Goal: Communication & Community: Ask a question

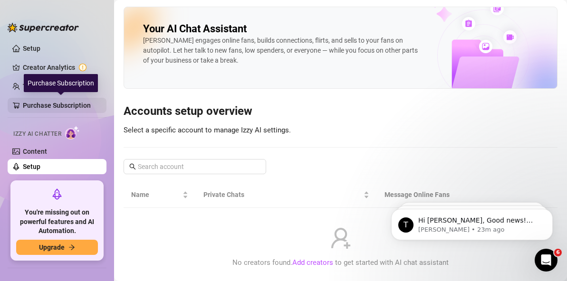
click at [51, 112] on link "Purchase Subscription" at bounding box center [61, 105] width 76 height 15
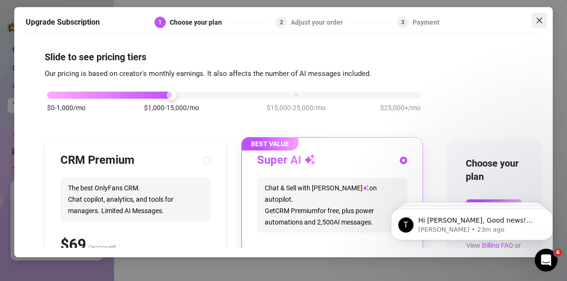
drag, startPoint x: 541, startPoint y: 23, endPoint x: 126, endPoint y: 36, distance: 415.1
click at [541, 23] on icon "close" at bounding box center [540, 21] width 8 height 8
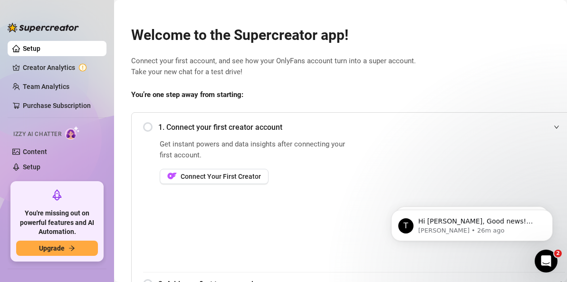
scroll to position [3, 0]
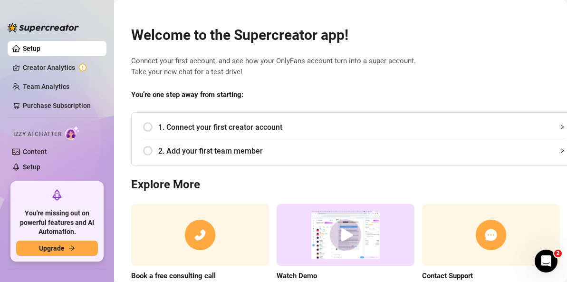
click at [549, 256] on icon "Open Intercom Messenger" at bounding box center [547, 261] width 16 height 16
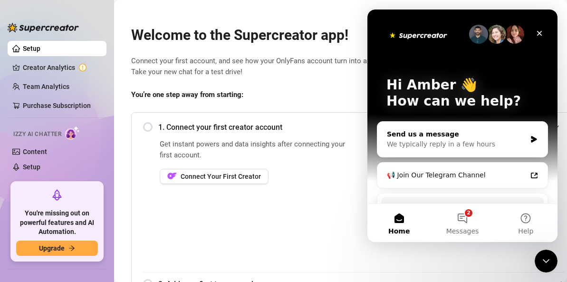
click at [462, 145] on div "We typically reply in a few hours" at bounding box center [456, 144] width 139 height 10
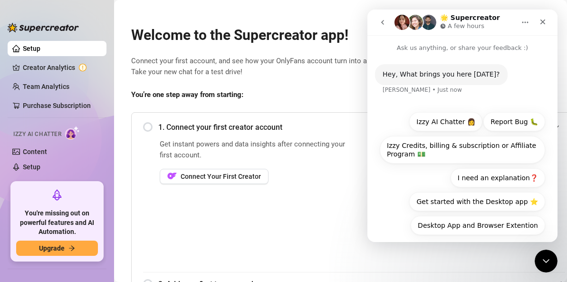
click at [386, 19] on icon "go back" at bounding box center [383, 23] width 8 height 8
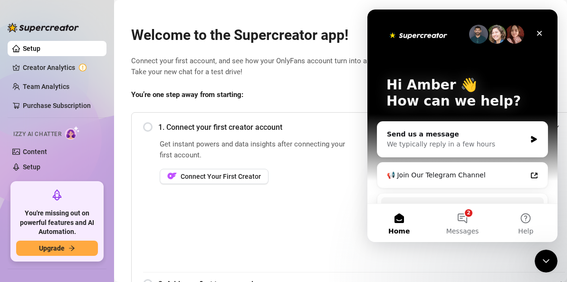
click at [386, 19] on div "Hi Amber 👋 How can we help?" at bounding box center [462, 95] width 171 height 171
click at [458, 211] on button "2 Messages" at bounding box center [462, 223] width 63 height 38
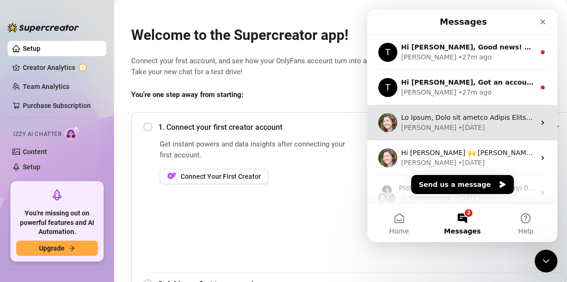
click at [458, 123] on div "• 83w ago" at bounding box center [471, 128] width 27 height 10
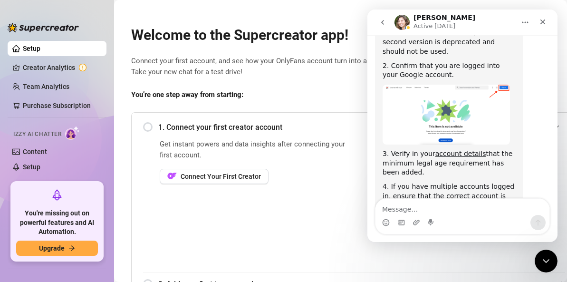
scroll to position [451, 0]
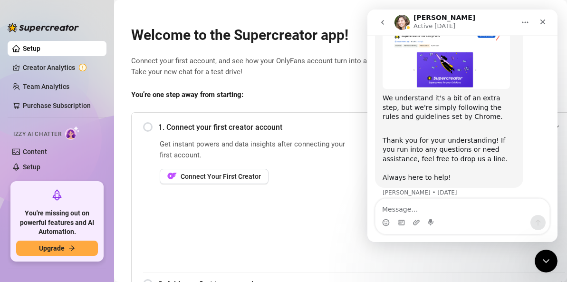
click at [384, 19] on icon "go back" at bounding box center [383, 23] width 8 height 8
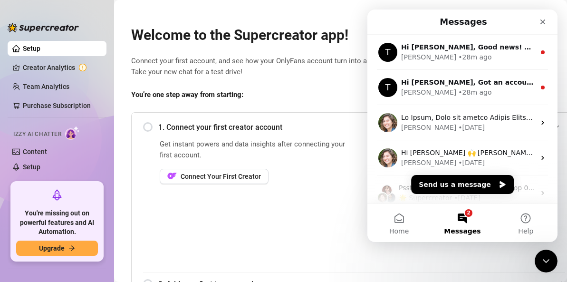
scroll to position [0, 0]
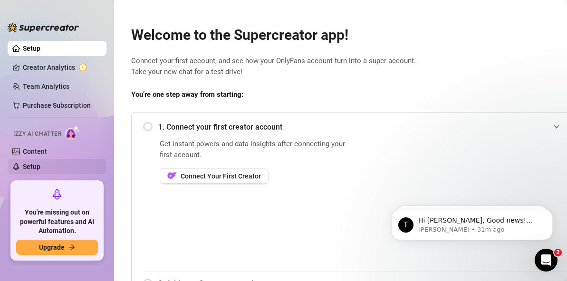
click at [34, 169] on link "Setup" at bounding box center [32, 167] width 18 height 8
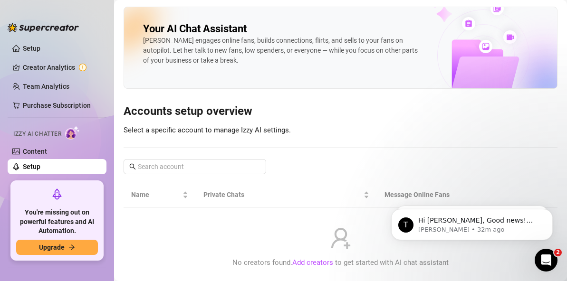
click at [38, 133] on span "Izzy AI Chatter" at bounding box center [37, 134] width 48 height 9
click at [41, 149] on link "Content" at bounding box center [35, 152] width 24 height 8
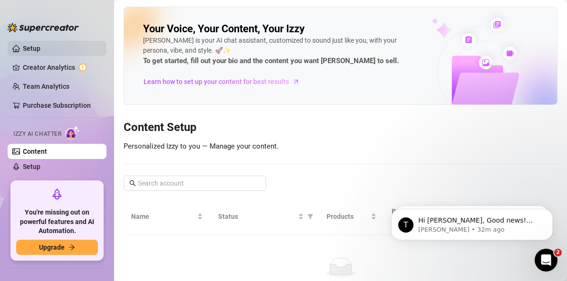
click at [40, 45] on link "Setup" at bounding box center [32, 49] width 18 height 8
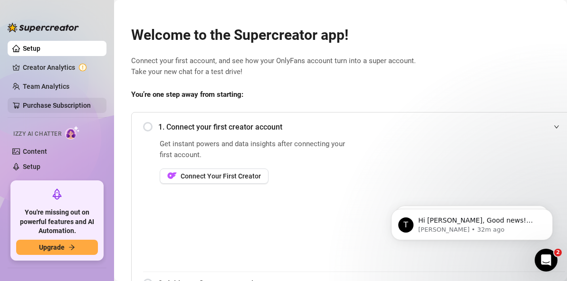
click at [66, 104] on link "Purchase Subscription" at bounding box center [61, 105] width 76 height 15
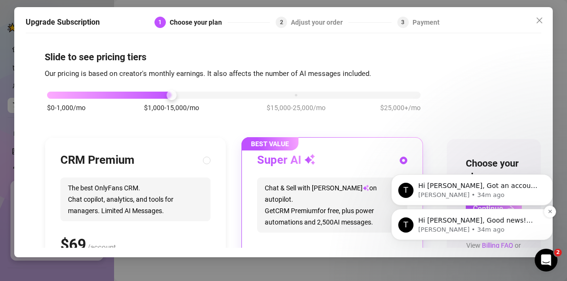
click at [397, 212] on div "T Hi Amber, Good news! We’ve just launched our Referral Program 🚀 Invite your f…" at bounding box center [472, 224] width 162 height 31
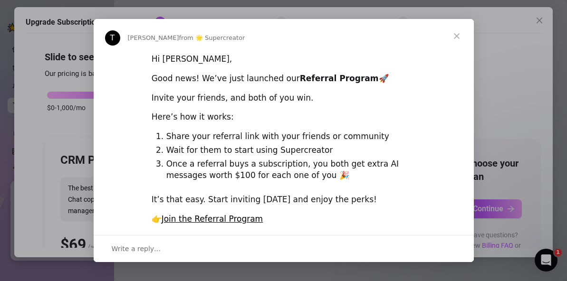
click at [458, 37] on span "Close" at bounding box center [457, 36] width 34 height 34
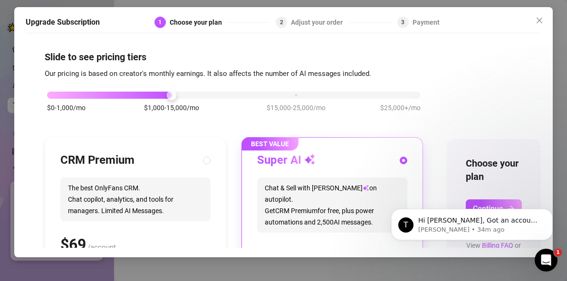
click at [539, 117] on div "Slide to see pricing tiers Our pricing is based on creator's monthly earnings. …" at bounding box center [284, 143] width 516 height 210
click at [349, 160] on div "Super AI" at bounding box center [332, 160] width 150 height 15
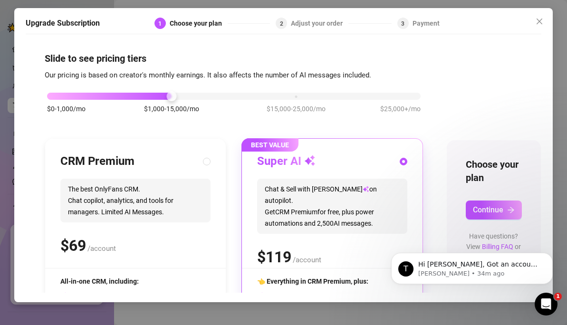
click at [319, 281] on span "👈 Everything in CRM Premium, plus:" at bounding box center [312, 282] width 111 height 8
click at [545, 281] on div "Open Intercom Messenger" at bounding box center [544, 302] width 31 height 31
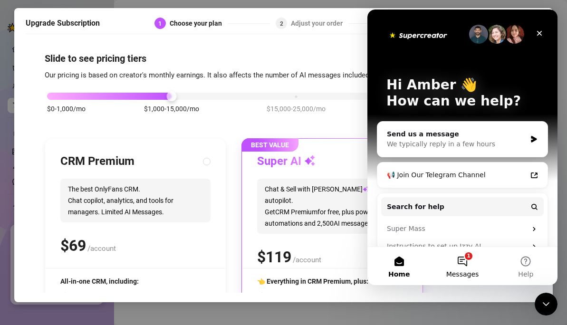
click at [465, 256] on button "1 Messages" at bounding box center [462, 266] width 63 height 38
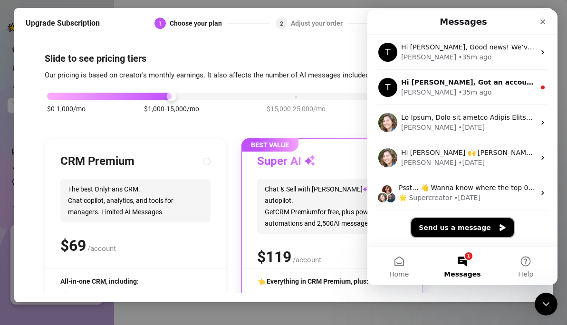
click at [447, 224] on button "Send us a message" at bounding box center [462, 227] width 103 height 19
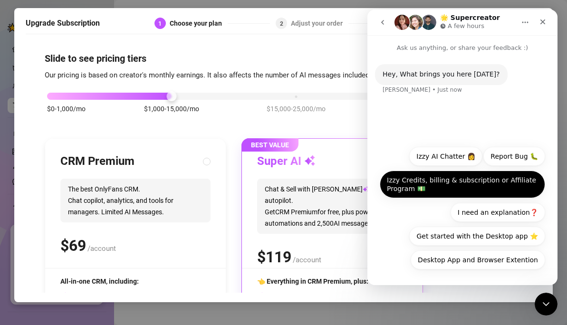
click at [481, 183] on button "Izzy Credits, billing & subscription or Affiliate Program 💵" at bounding box center [462, 185] width 165 height 28
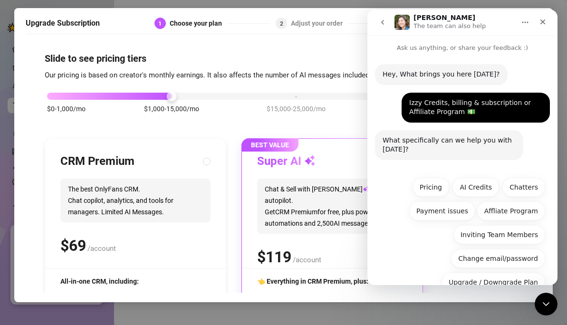
scroll to position [46, 0]
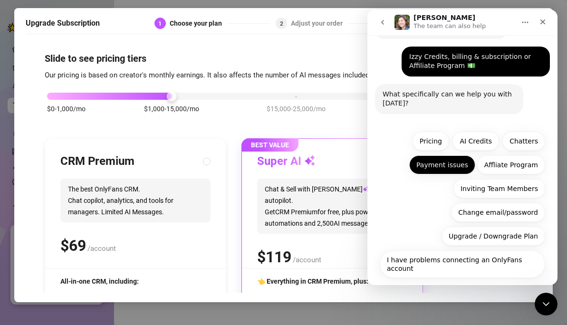
click at [451, 168] on button "Payment issues" at bounding box center [442, 164] width 66 height 19
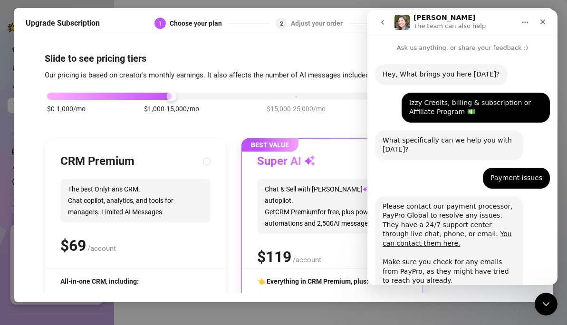
scroll to position [59, 0]
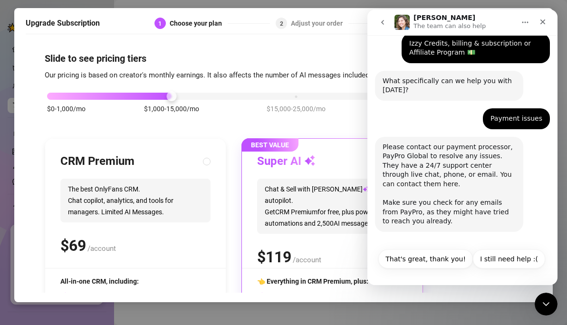
click at [470, 174] on link "You can contact them here." at bounding box center [447, 179] width 129 height 17
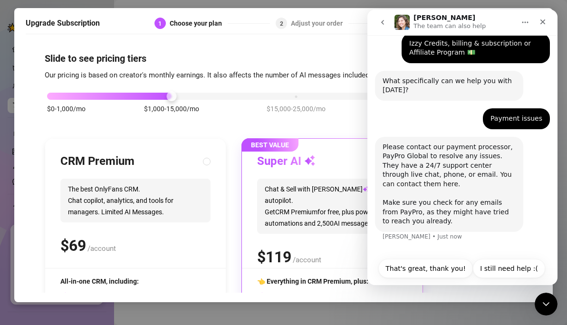
scroll to position [69, 0]
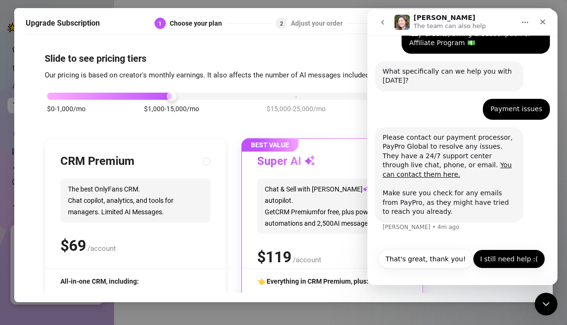
click at [488, 257] on button "I still need help :(" at bounding box center [509, 259] width 72 height 19
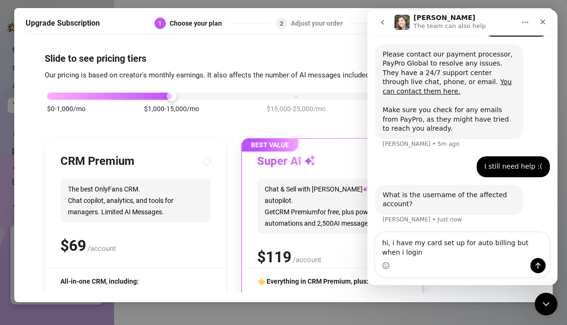
scroll to position [154, 0]
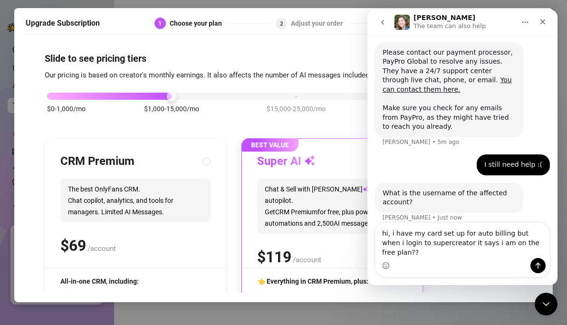
type textarea "hi, i have my card set up for auto billing but when i login to supercreator it …"
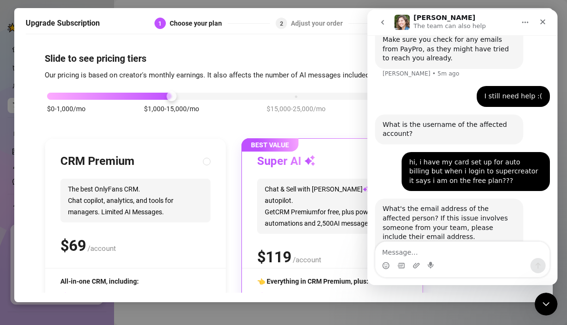
scroll to position [271, 0]
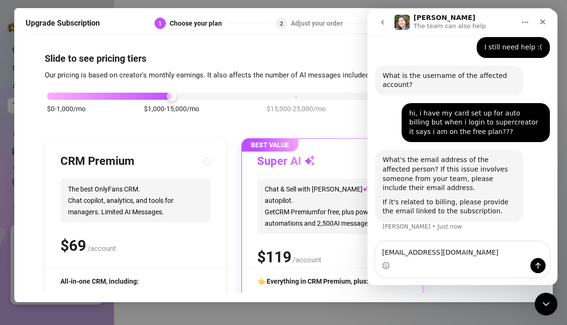
type textarea "iamambernykole@gmail.com"
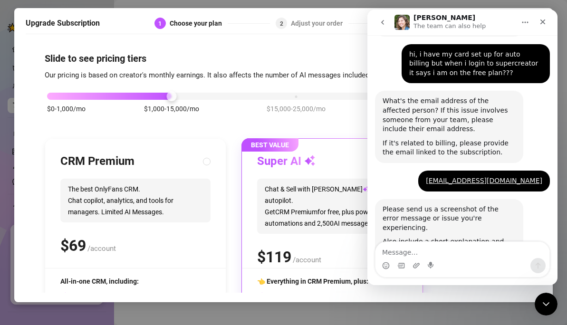
scroll to position [398, 0]
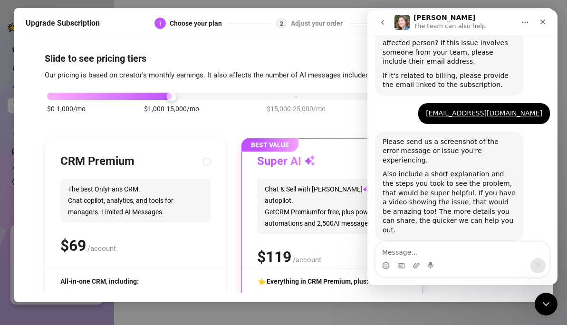
click at [244, 122] on div "$0-1,000/mo $1,000-15,000/mo $15,000-25,000/mo $25,000+/mo" at bounding box center [234, 108] width 378 height 54
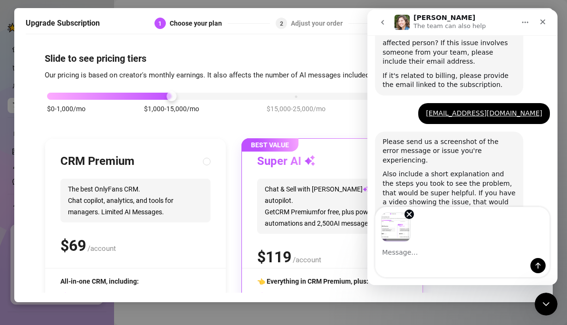
scroll to position [433, 0]
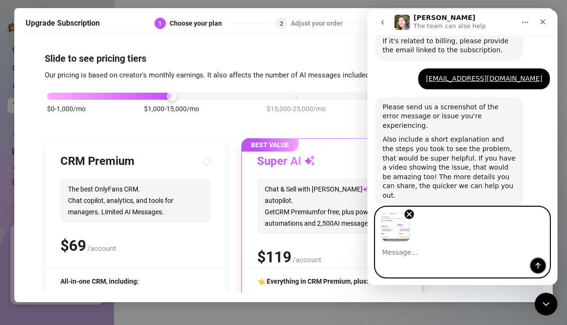
click at [539, 264] on icon "Send a message…" at bounding box center [538, 266] width 5 height 6
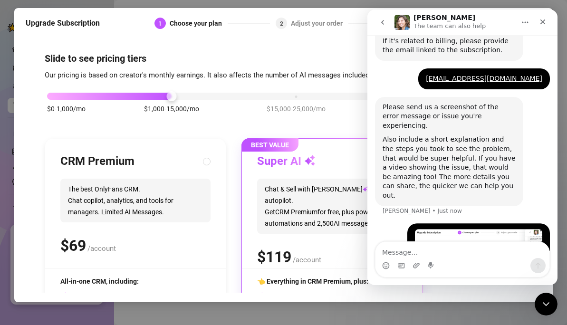
scroll to position [518, 0]
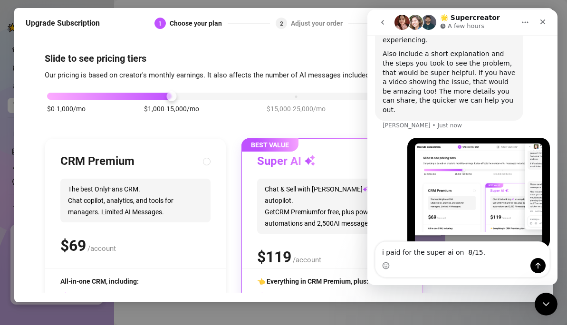
type textarea "i paid for the super ai on 8/15."
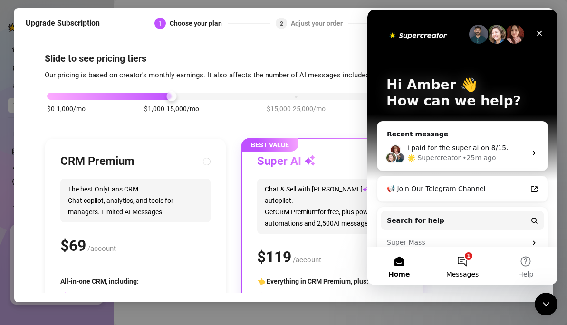
click at [469, 258] on button "1 Messages" at bounding box center [462, 266] width 63 height 38
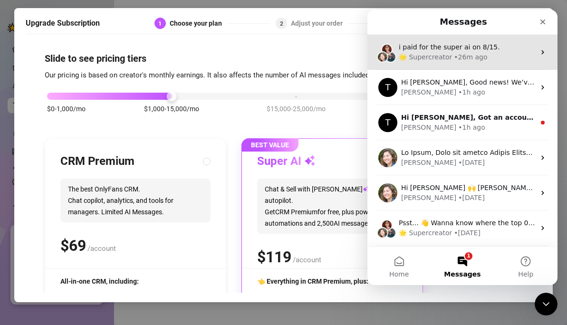
click at [454, 51] on span "i paid for the super ai on 8/15." at bounding box center [449, 47] width 101 height 8
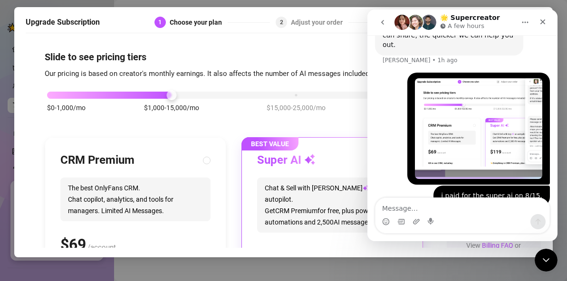
scroll to position [574, 0]
